Goal: Transaction & Acquisition: Purchase product/service

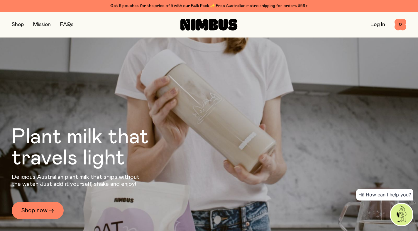
click at [16, 25] on button "button" at bounding box center [18, 25] width 12 height 8
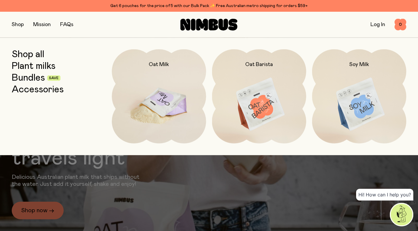
click at [147, 94] on img at bounding box center [159, 104] width 94 height 111
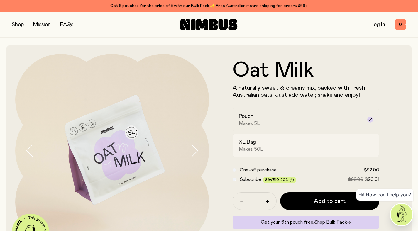
click at [262, 137] on label "XL Bag Makes 50L" at bounding box center [306, 145] width 147 height 23
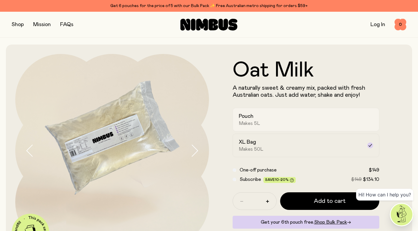
click at [265, 114] on div "Pouch Makes 5L" at bounding box center [301, 119] width 124 height 13
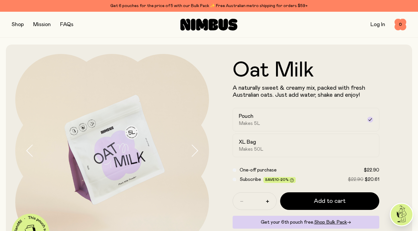
click at [22, 23] on button "button" at bounding box center [18, 25] width 12 height 8
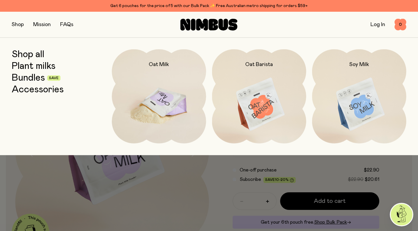
click at [148, 91] on img at bounding box center [159, 104] width 94 height 111
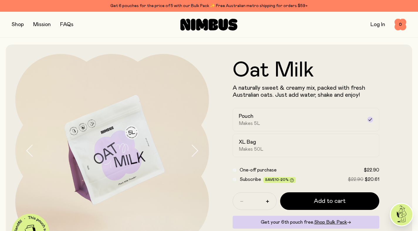
click at [214, 30] on icon at bounding box center [212, 24] width 9 height 11
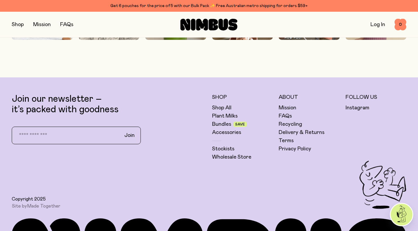
scroll to position [1667, 0]
